Goal: Information Seeking & Learning: Learn about a topic

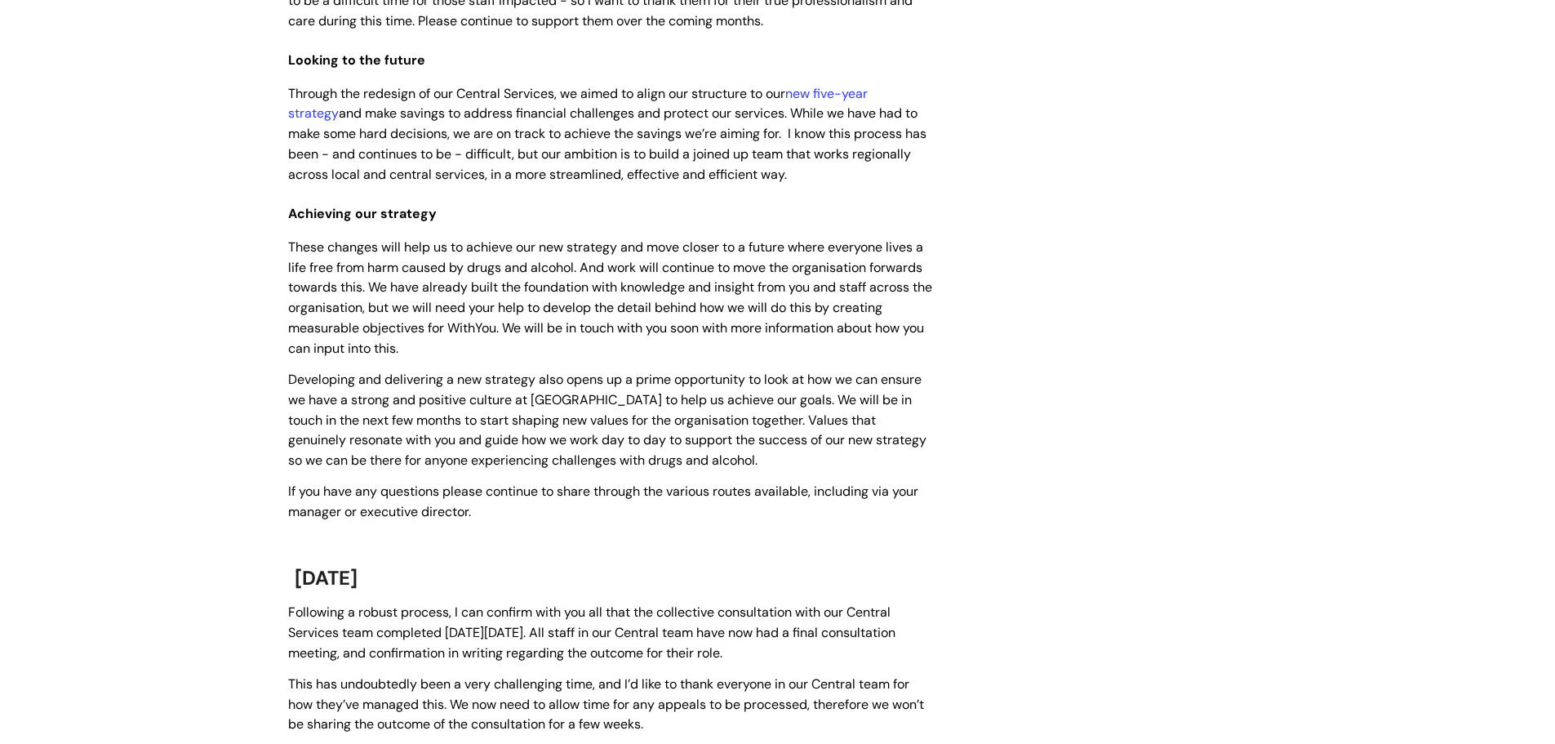
scroll to position [572, 0]
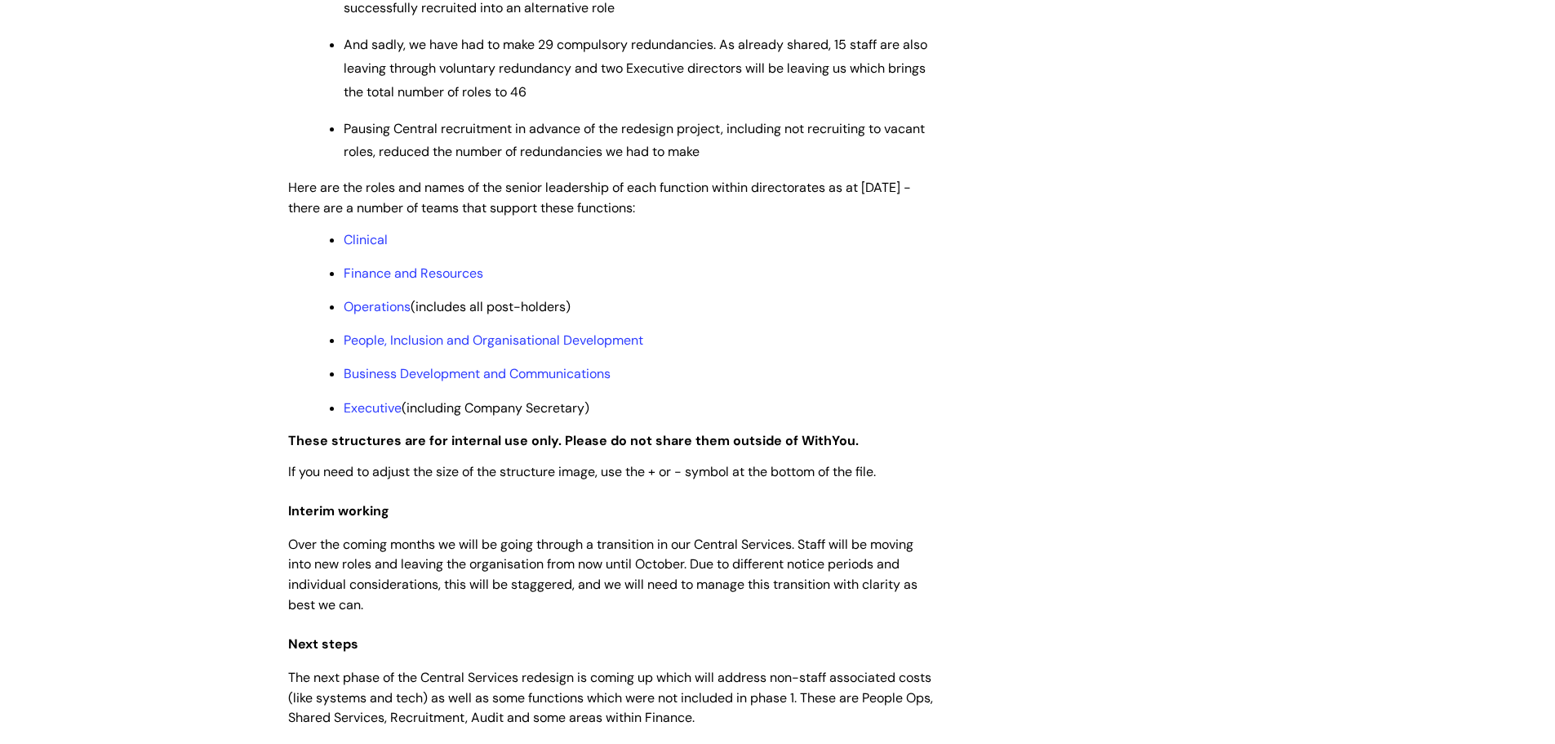
scroll to position [1225, 0]
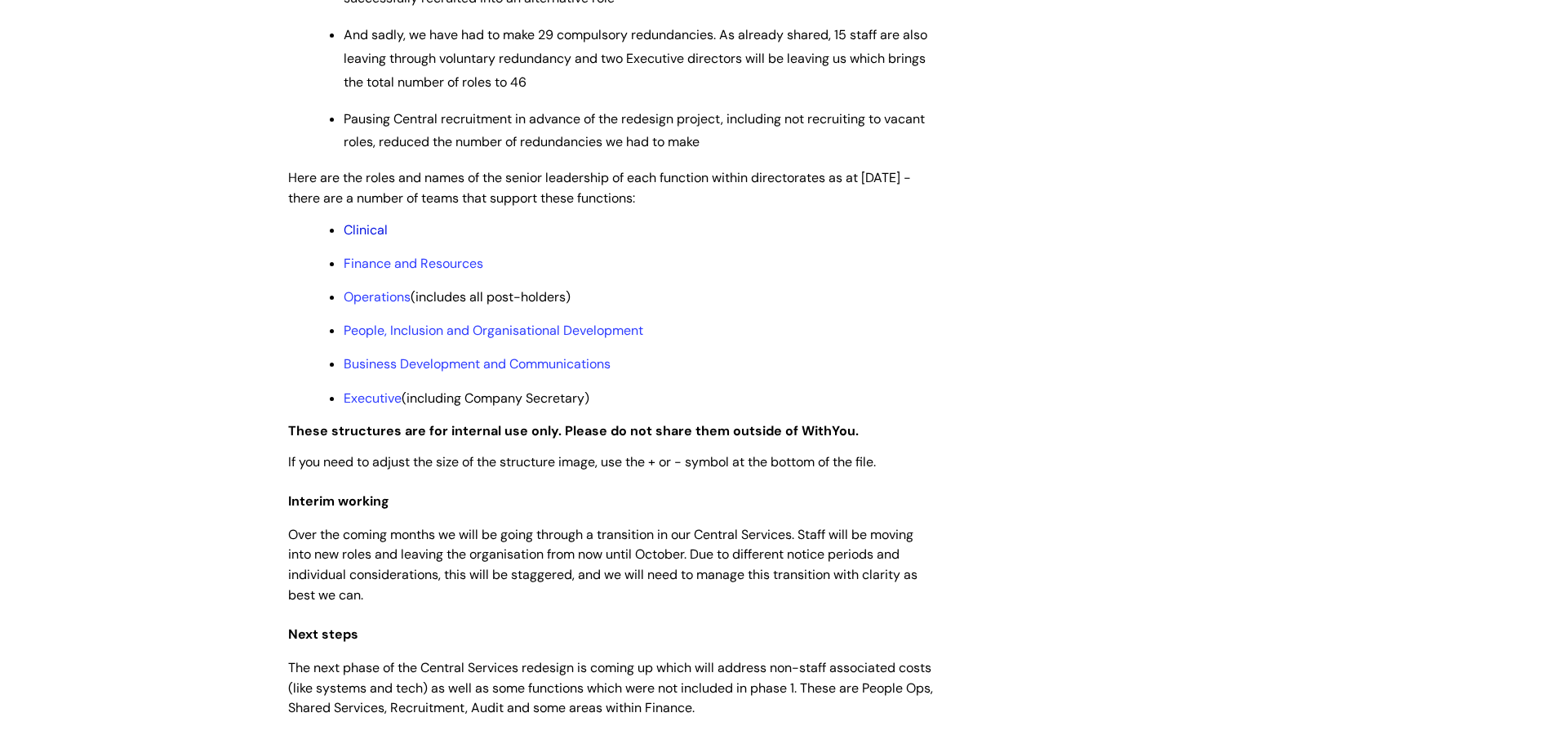
click at [371, 238] on link "Clinical" at bounding box center [366, 229] width 44 height 17
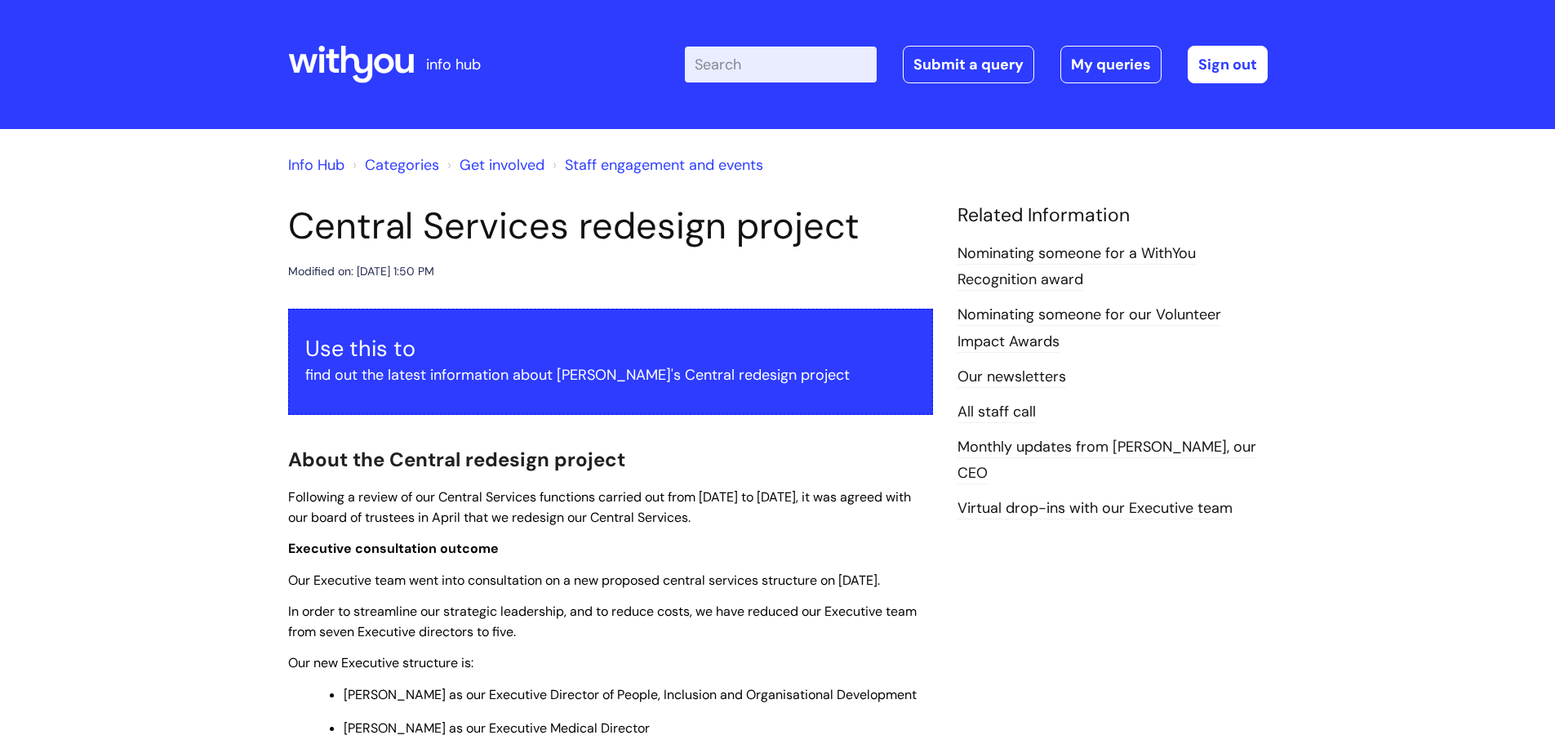
scroll to position [1225, 0]
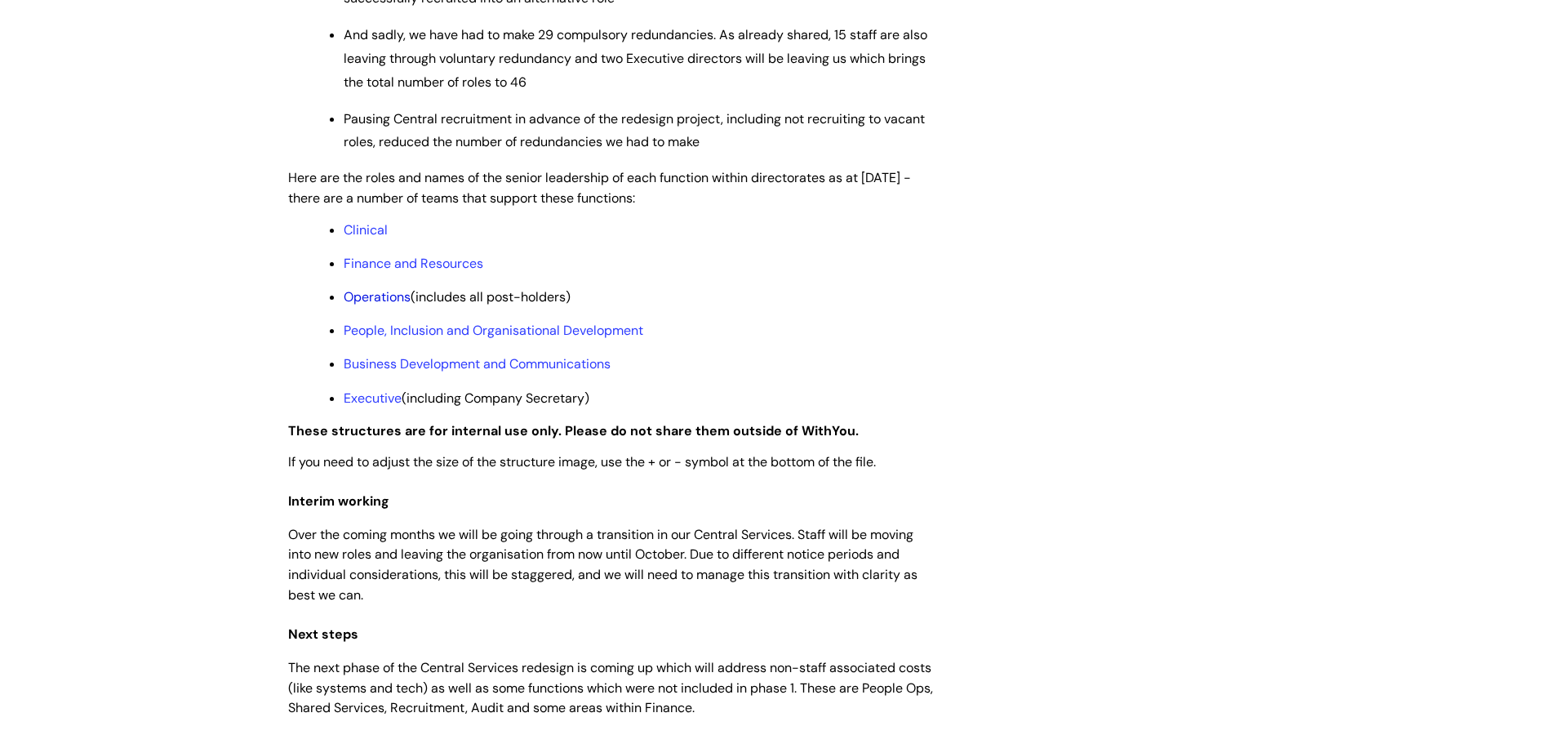
click at [382, 305] on link "Operations" at bounding box center [377, 296] width 67 height 17
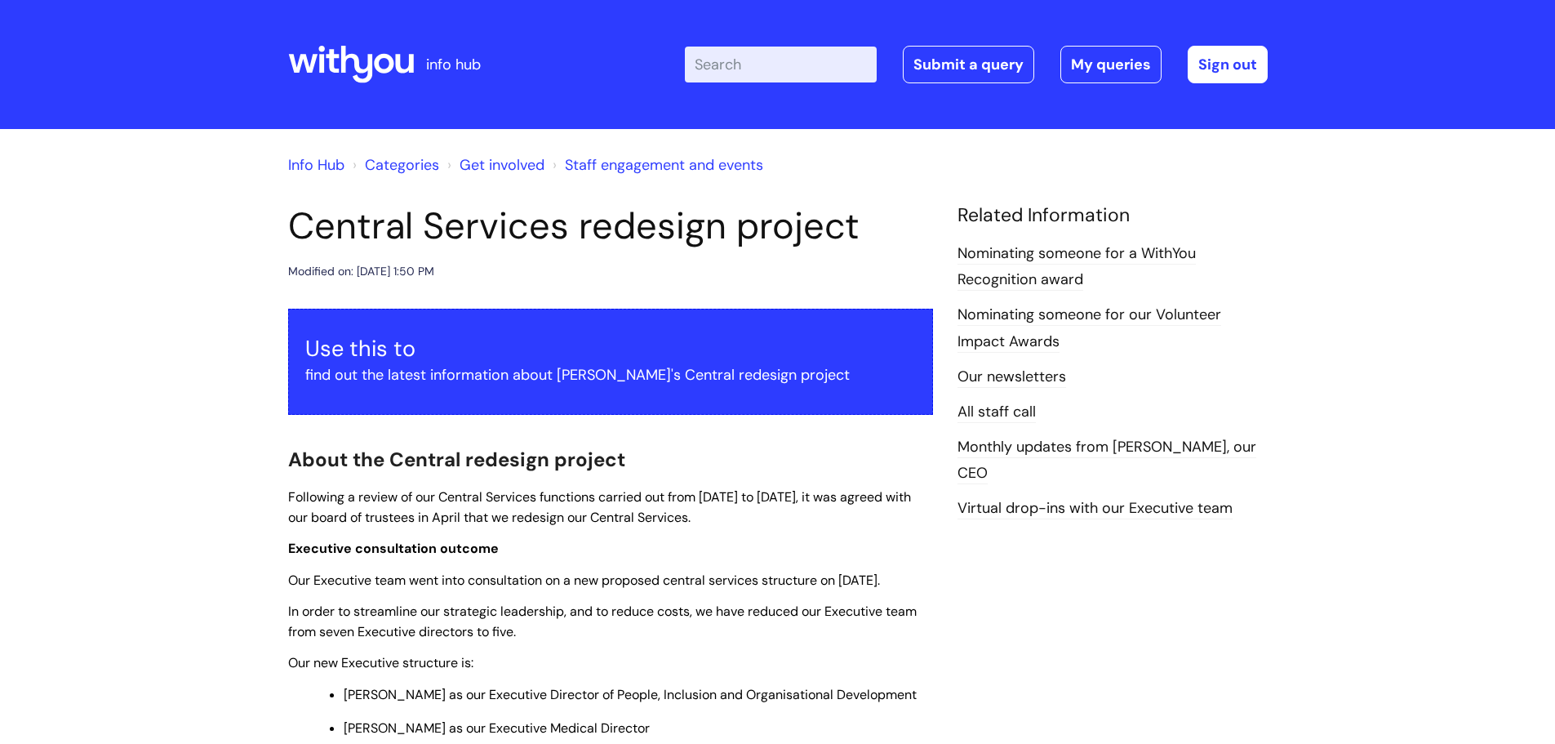
scroll to position [1225, 0]
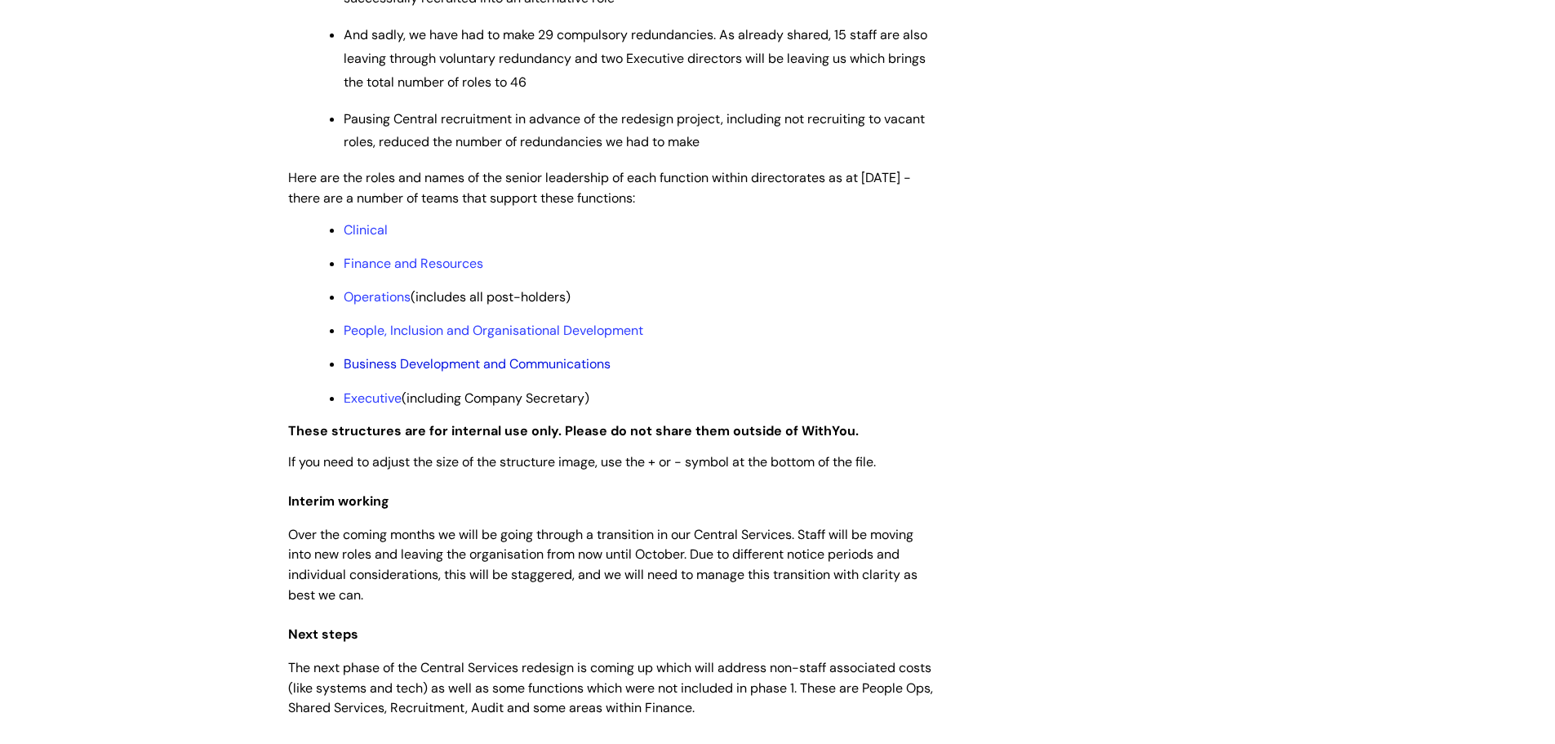
click at [438, 372] on link "Business Development and Communications" at bounding box center [477, 363] width 267 height 17
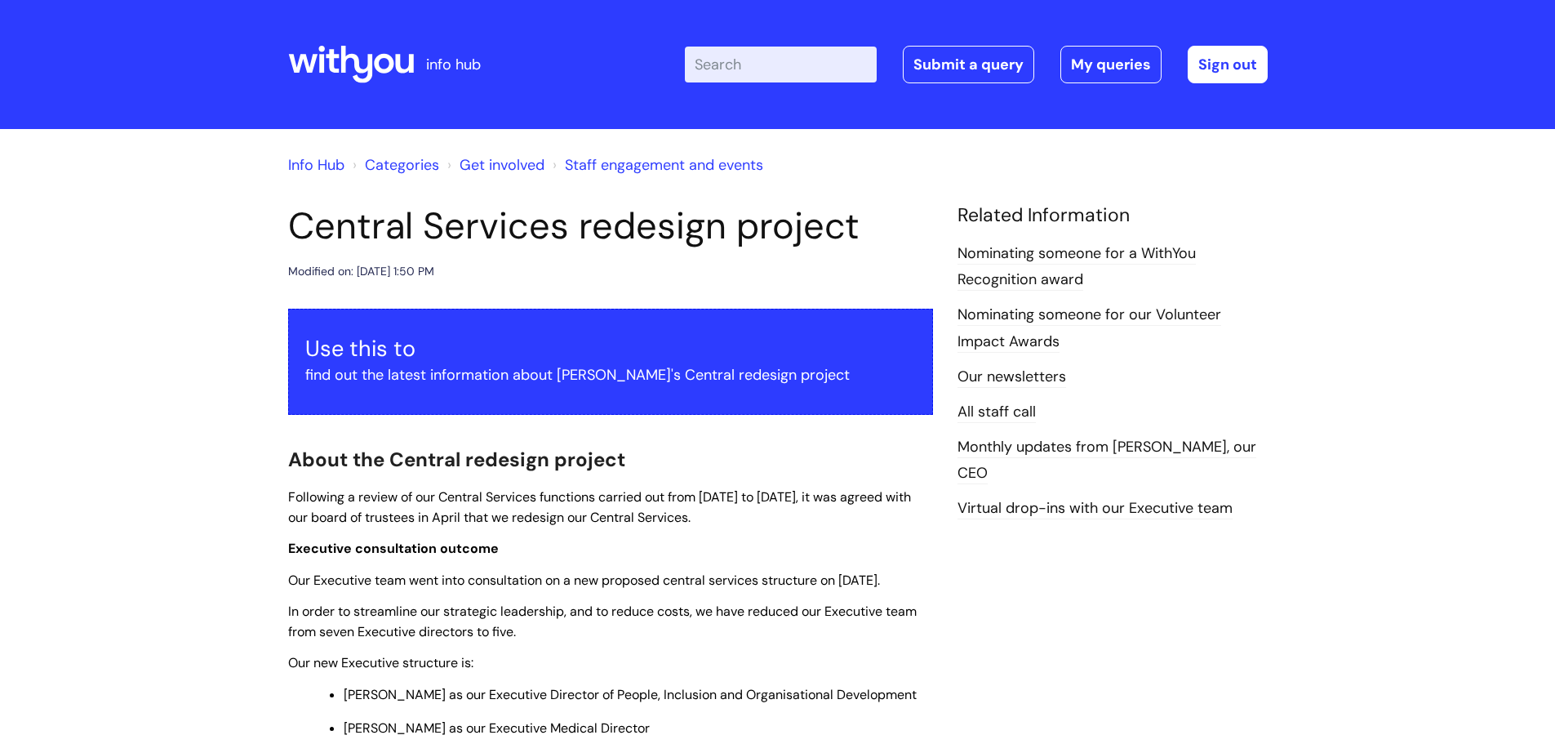
scroll to position [1225, 0]
